Goal: Task Accomplishment & Management: Manage account settings

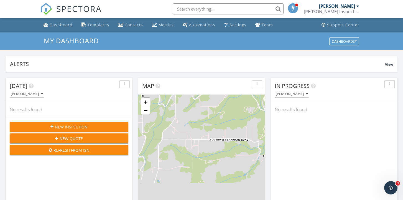
scroll to position [505, 404]
click at [192, 2] on li at bounding box center [226, 9] width 119 height 18
click at [192, 7] on input "text" at bounding box center [228, 8] width 111 height 11
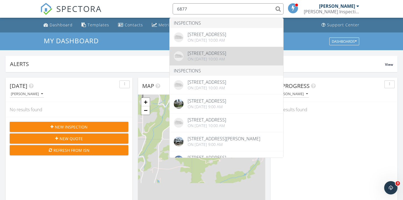
type input "6877"
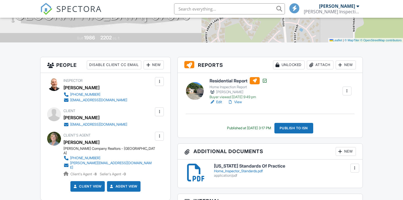
scroll to position [106, 0]
click at [236, 103] on link "View" at bounding box center [235, 102] width 14 height 6
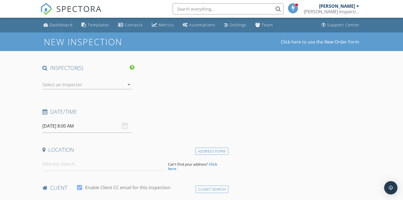
type input "Barbara"
type input "Rice"
type input "ricepaddi@aol.com"
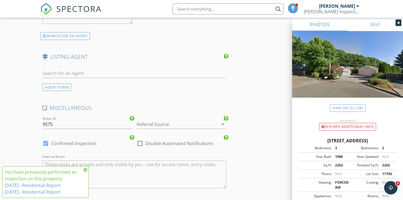
scroll to position [978, 0]
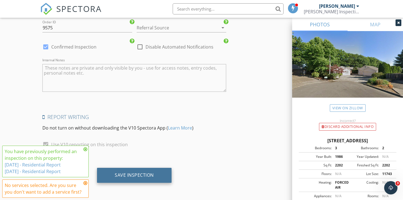
click at [125, 176] on div "Save Inspection" at bounding box center [134, 175] width 39 height 6
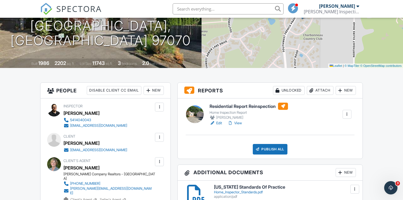
click at [343, 115] on div at bounding box center [347, 114] width 9 height 9
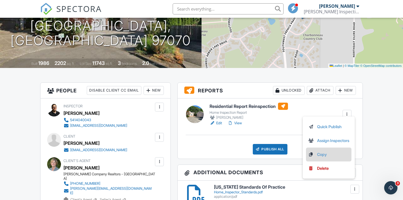
click at [322, 151] on li "Copy" at bounding box center [329, 155] width 46 height 14
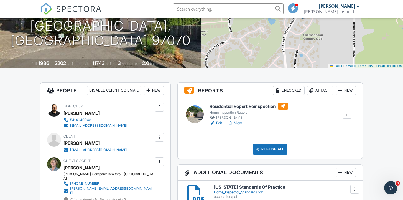
click at [345, 113] on div at bounding box center [348, 115] width 6 height 6
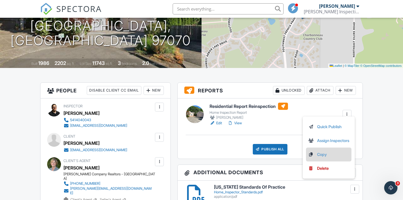
click at [316, 156] on link "Copy" at bounding box center [329, 154] width 41 height 6
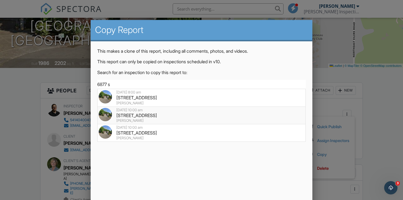
click at [189, 110] on div "09/29/2025 10:00 am" at bounding box center [202, 110] width 206 height 4
type input "6877 SW Country View Ct S, Wilsonville, OR 97070"
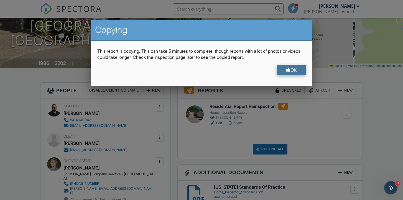
click at [301, 73] on div "OK" at bounding box center [291, 70] width 29 height 10
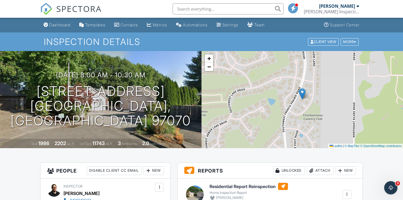
click at [69, 9] on span "SPECTORA" at bounding box center [79, 9] width 46 height 12
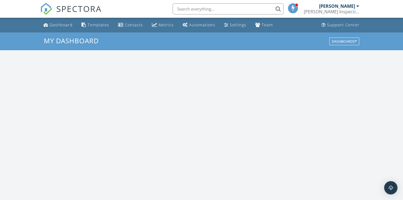
scroll to position [505, 404]
